Goal: Navigation & Orientation: Find specific page/section

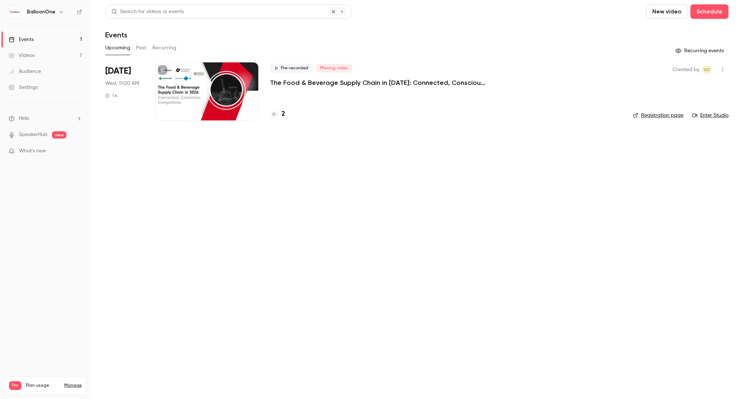
click at [185, 89] on div at bounding box center [206, 91] width 103 height 58
